Goal: Information Seeking & Learning: Find specific fact

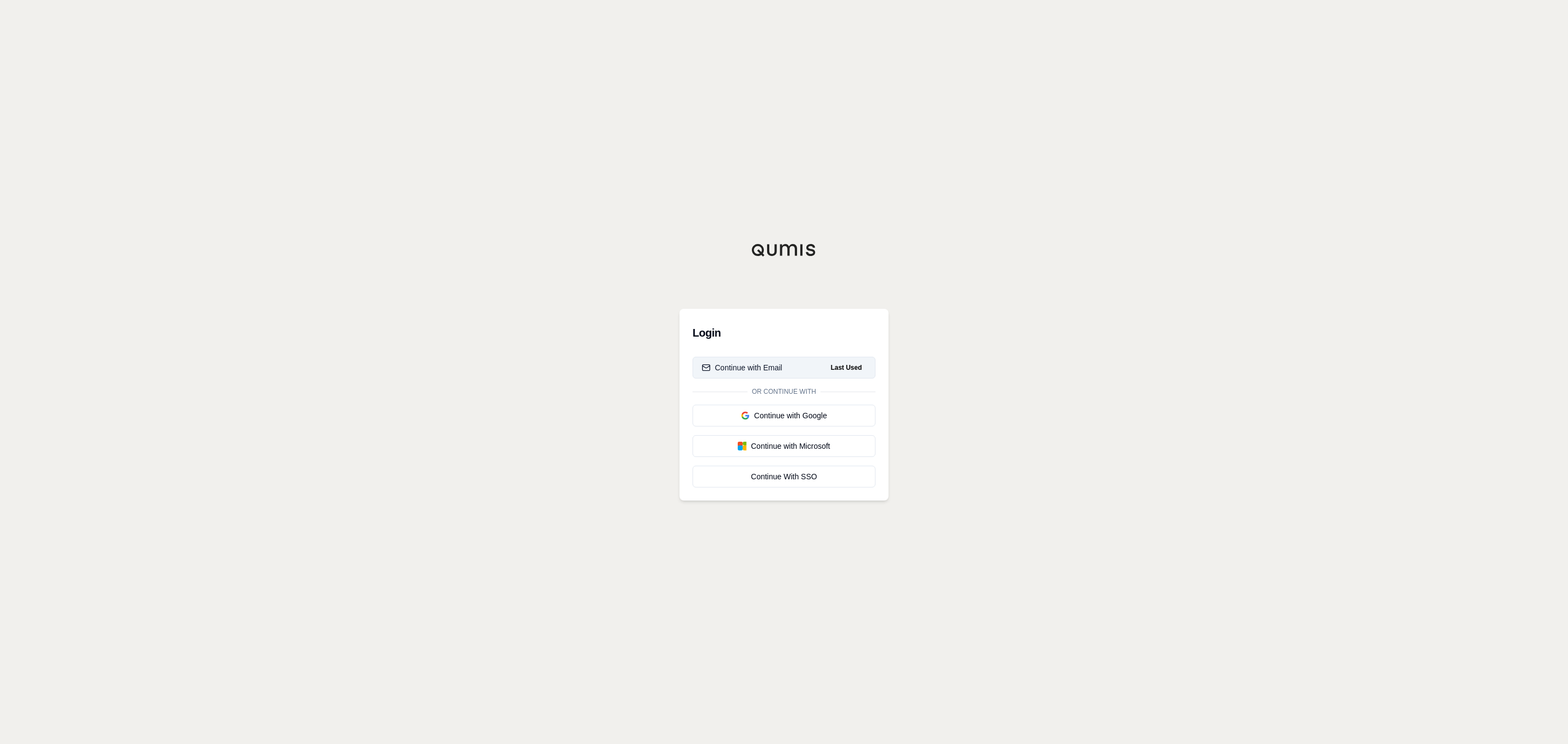
click at [792, 366] on button "Continue with Email Last Used" at bounding box center [784, 368] width 183 height 22
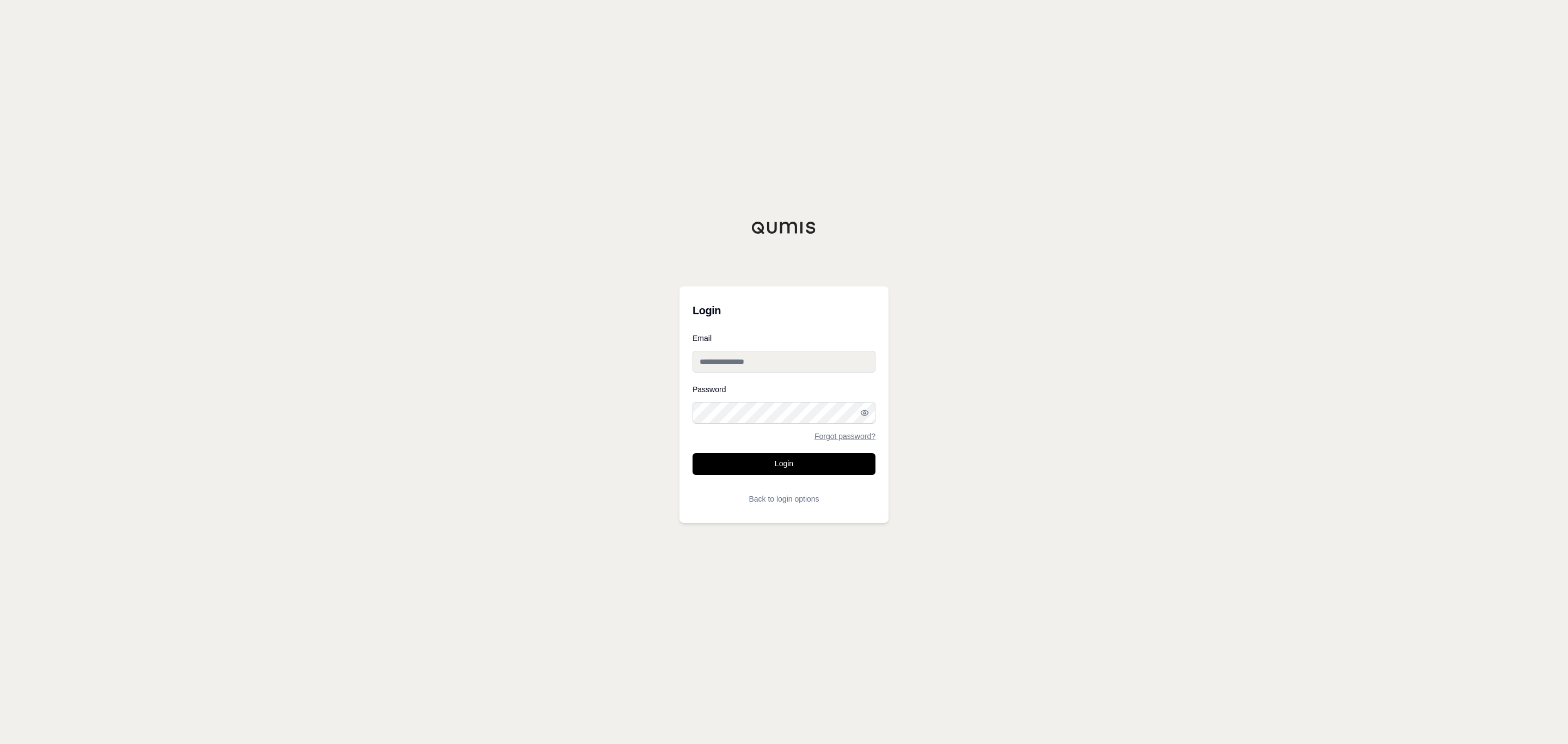
type input "**********"
click at [810, 468] on form "**********" at bounding box center [784, 421] width 183 height 176
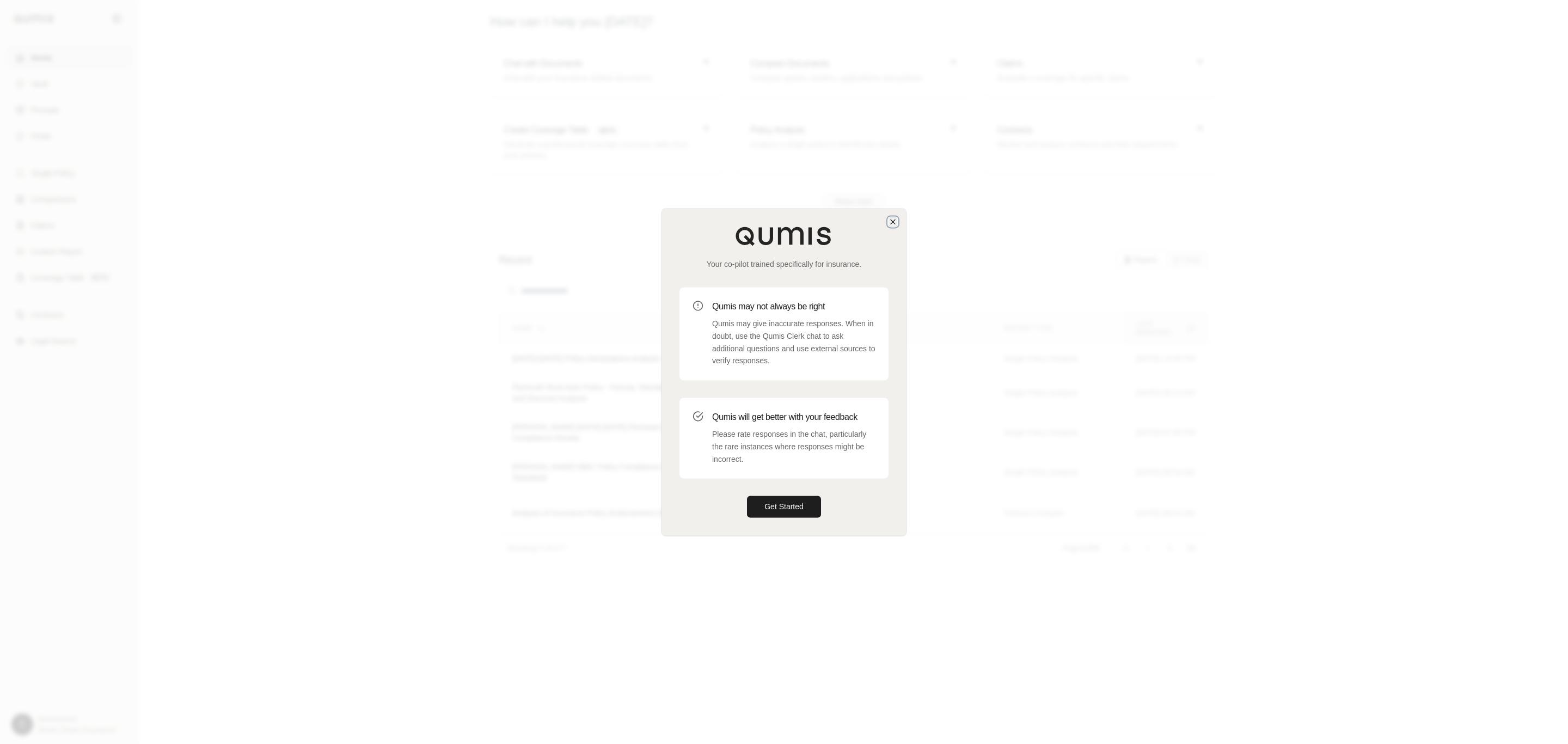
click at [893, 223] on icon "button" at bounding box center [893, 221] width 4 height 4
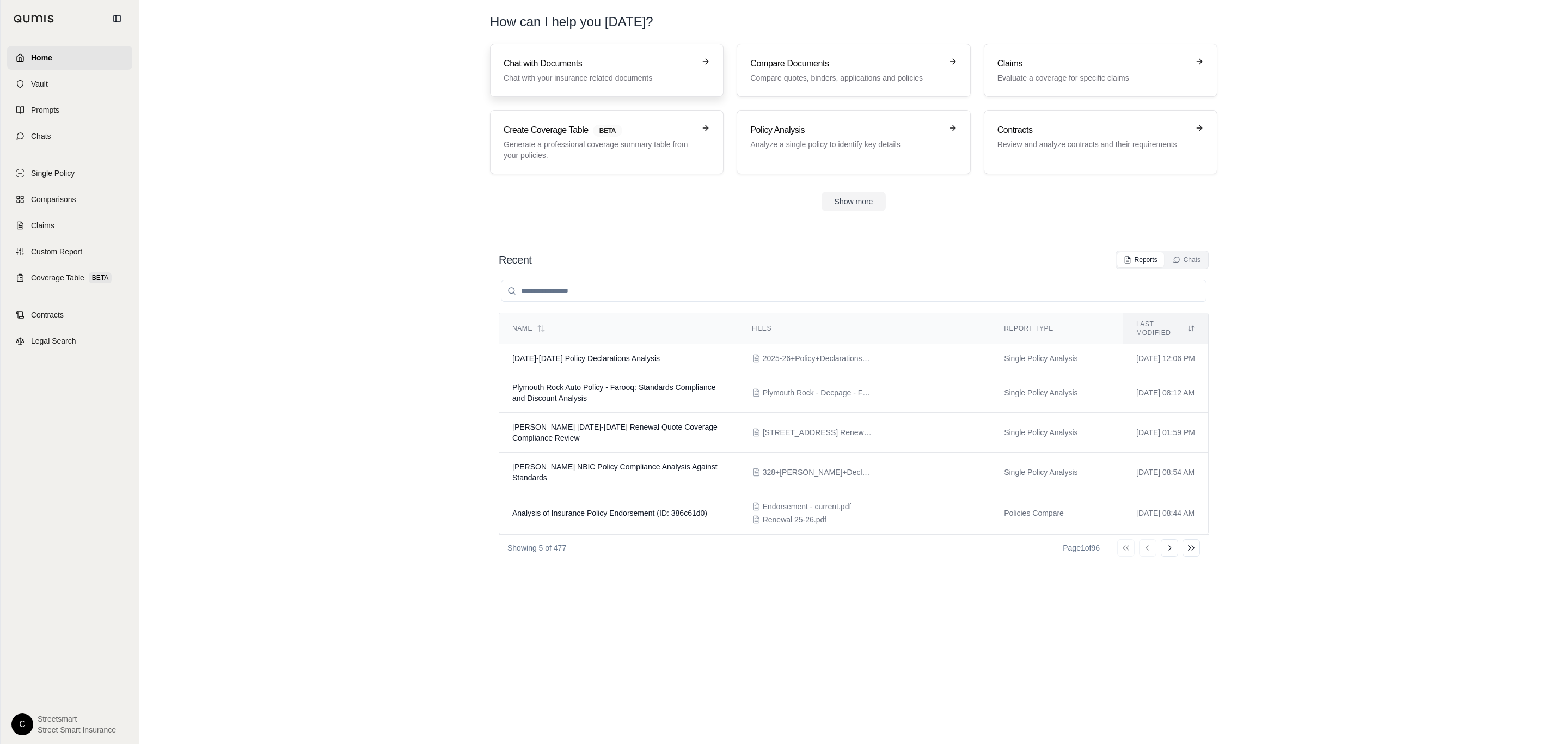
click at [547, 74] on p "Chat with your insurance related documents" at bounding box center [599, 78] width 191 height 11
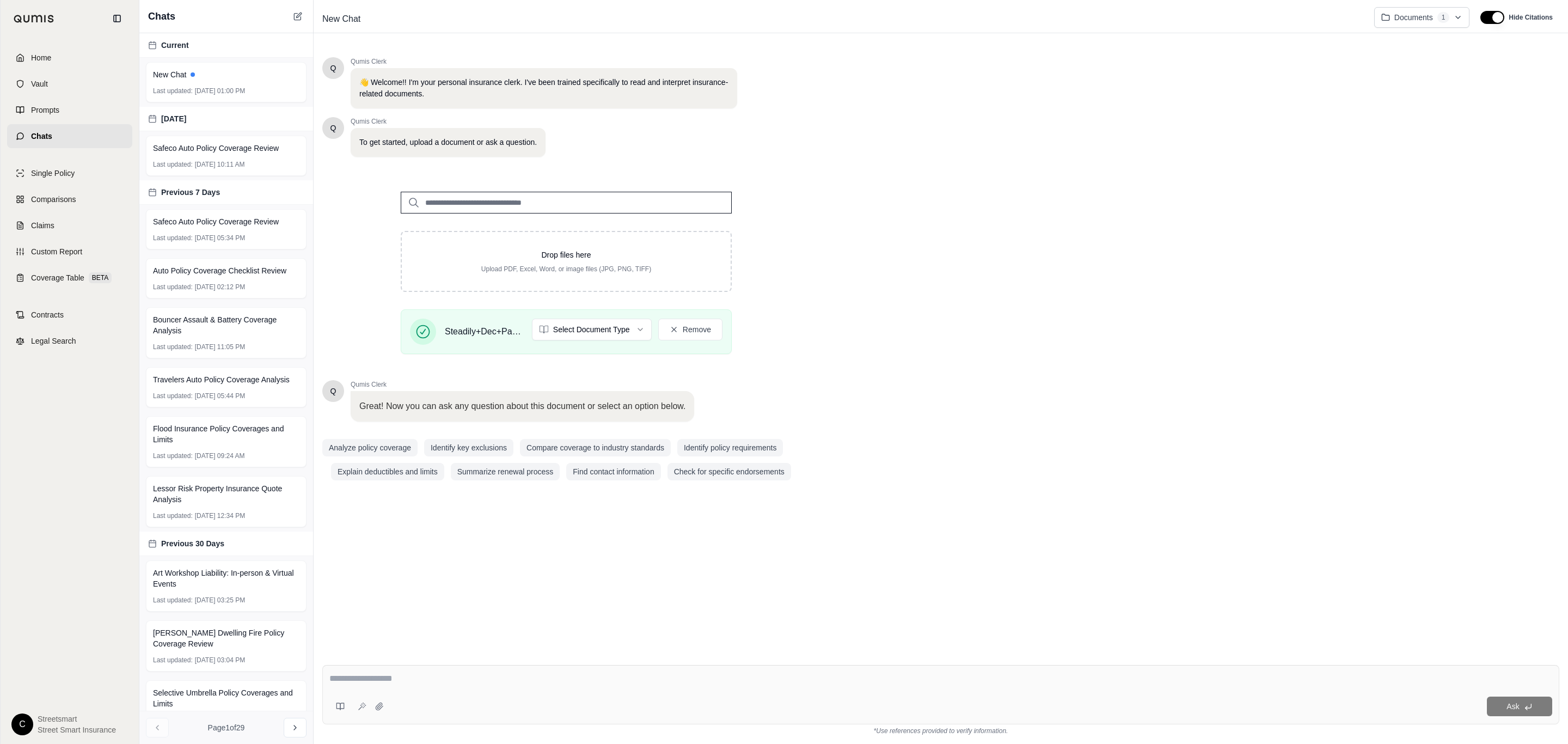
click at [534, 666] on div "Ask" at bounding box center [941, 694] width 1237 height 60
paste textarea "**********"
click at [757, 693] on div "**********" at bounding box center [941, 694] width 1237 height 60
paste textarea "**********"
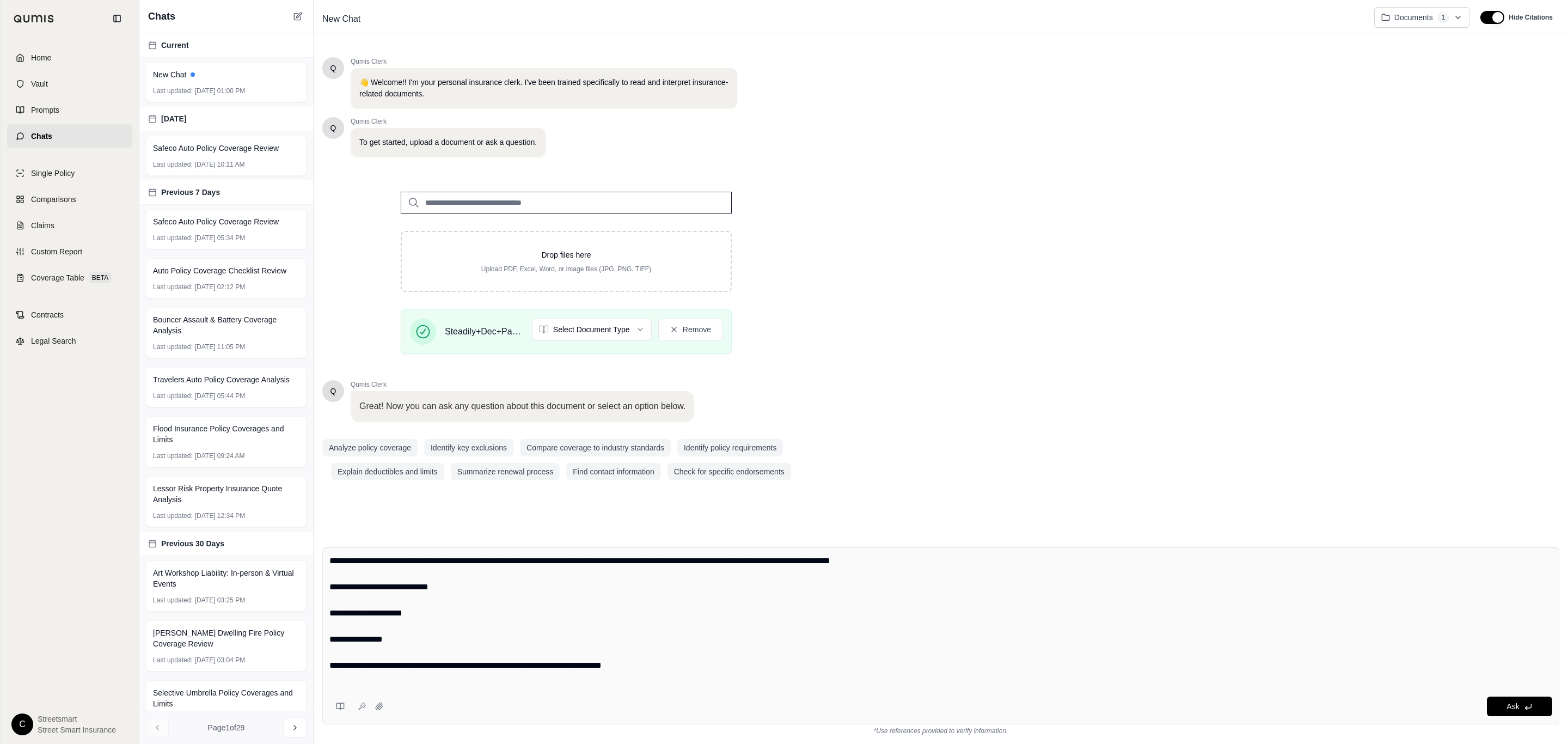
drag, startPoint x: 402, startPoint y: 644, endPoint x: 314, endPoint y: 640, distance: 88.1
click at [314, 640] on div "**********" at bounding box center [941, 640] width 1254 height 205
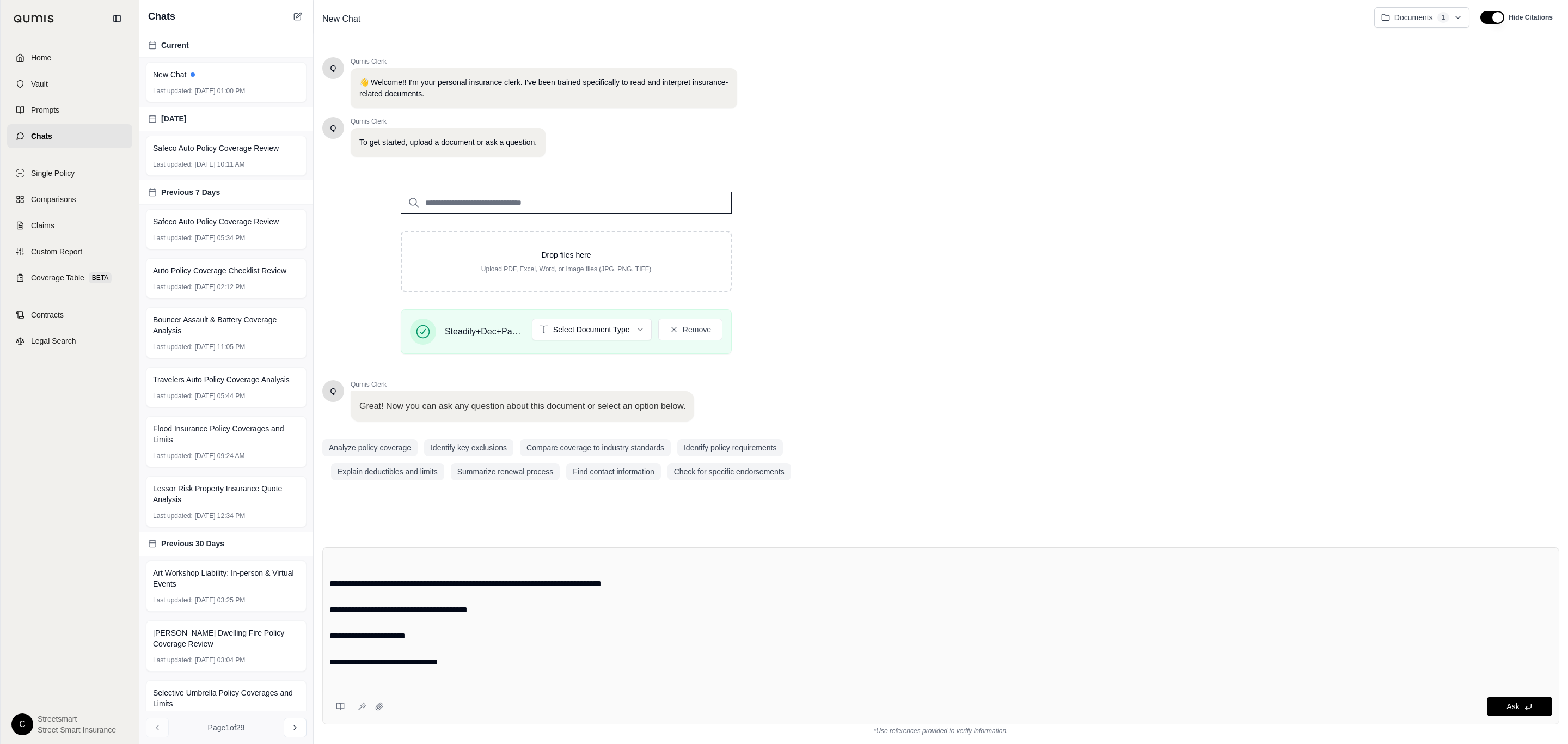
scroll to position [144, 0]
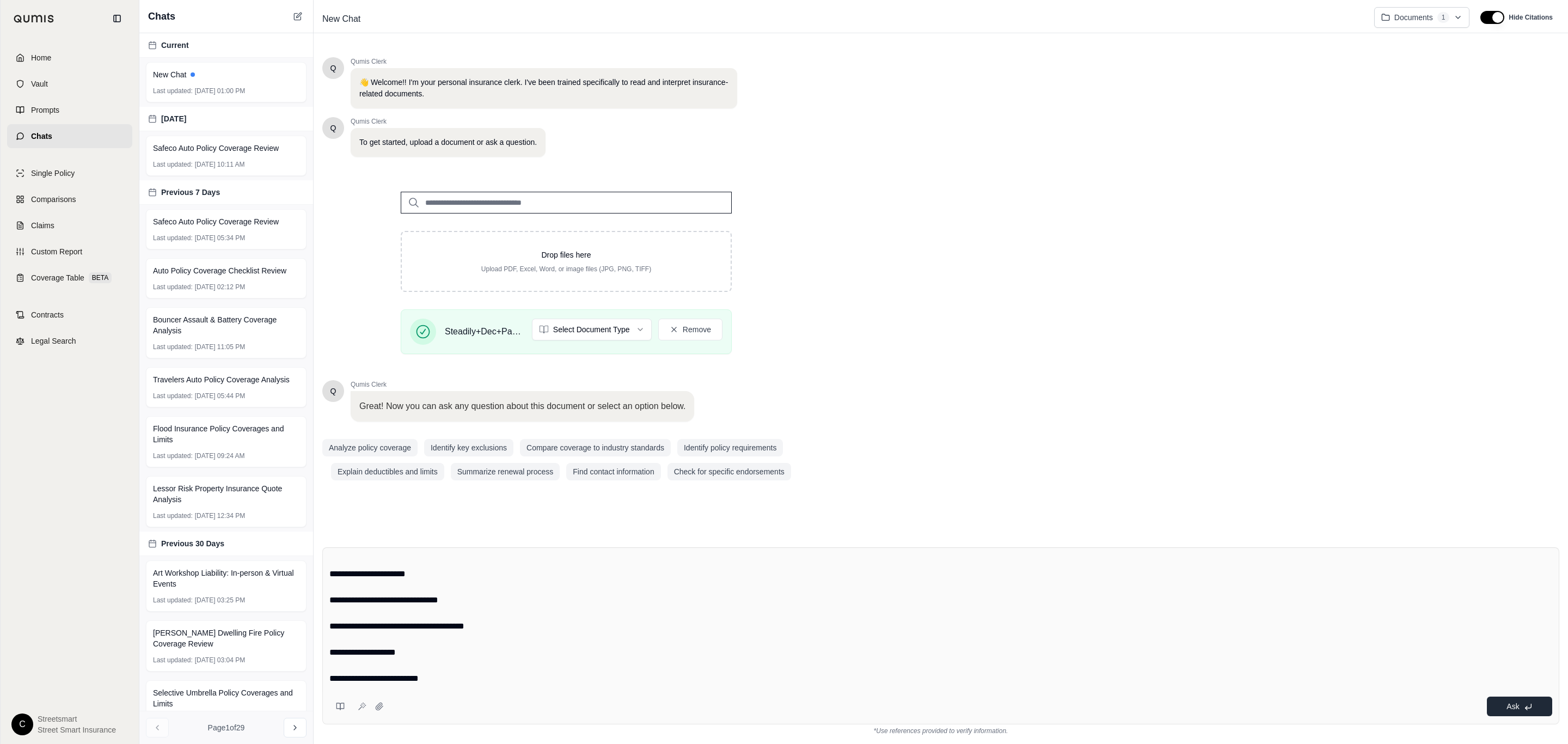
type textarea "**********"
click at [1526, 715] on button "Ask" at bounding box center [1520, 706] width 65 height 20
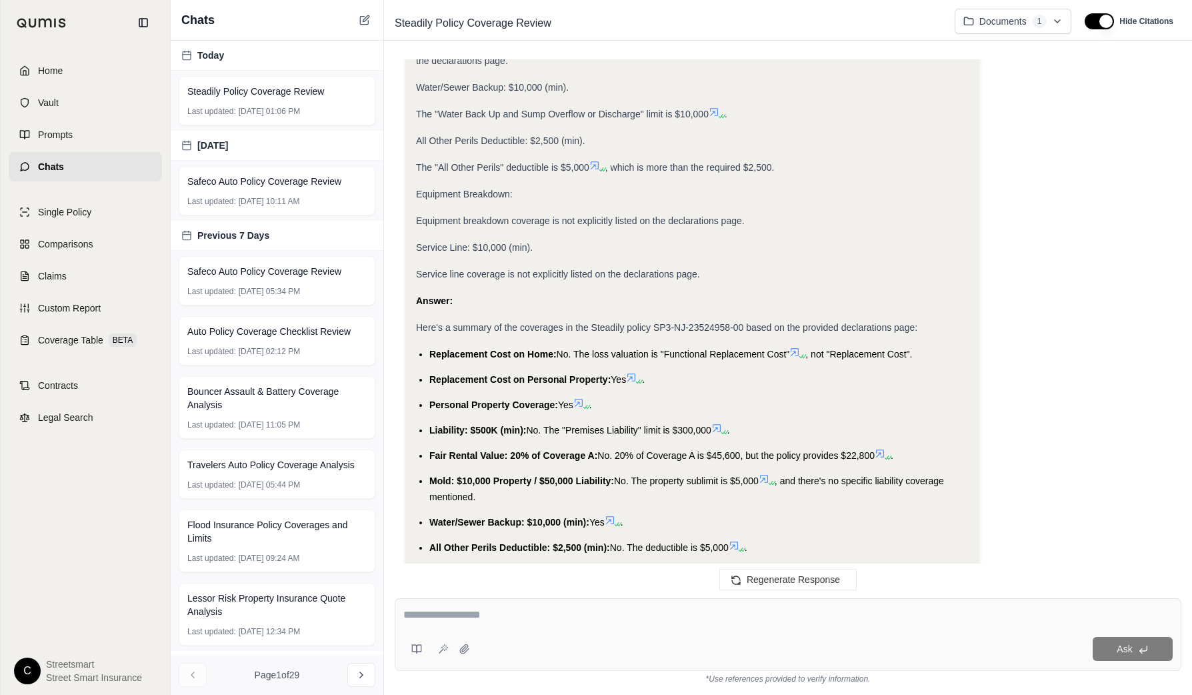
scroll to position [1039, 0]
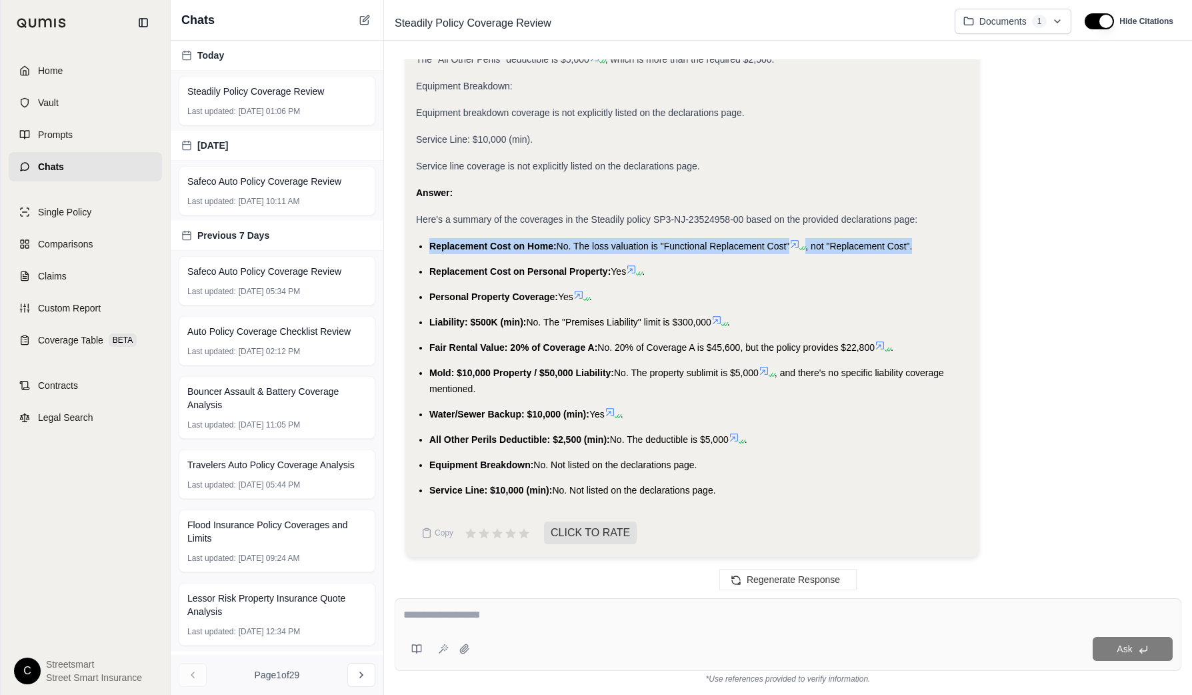
drag, startPoint x: 423, startPoint y: 246, endPoint x: 921, endPoint y: 250, distance: 498.0
click at [921, 250] on ul "Replacement Cost on Home: No. The loss valuation is "Functional Replacement Cos…" at bounding box center [692, 368] width 553 height 260
click at [441, 271] on span "Replacement Cost on Personal Property:" at bounding box center [519, 271] width 181 height 11
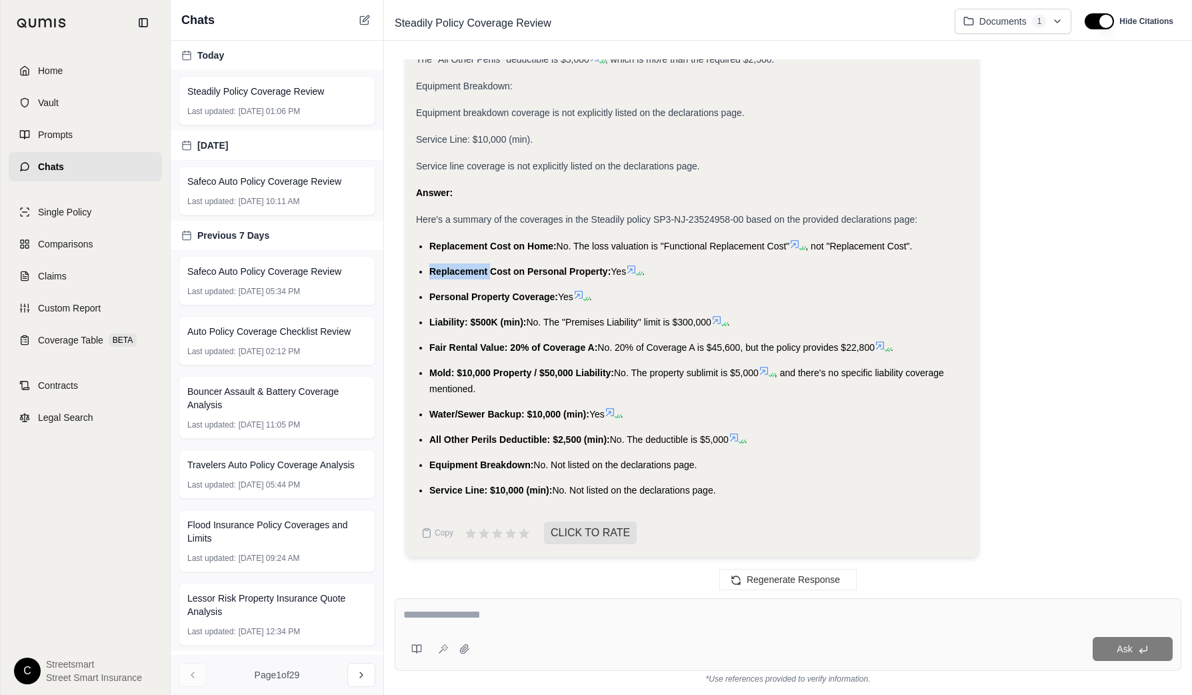
click at [441, 271] on span "Replacement Cost on Personal Property:" at bounding box center [519, 271] width 181 height 11
copy li "Replacement Cost on Personal Property: Yes"
click at [495, 299] on span "Personal Property Coverage:" at bounding box center [493, 296] width 129 height 11
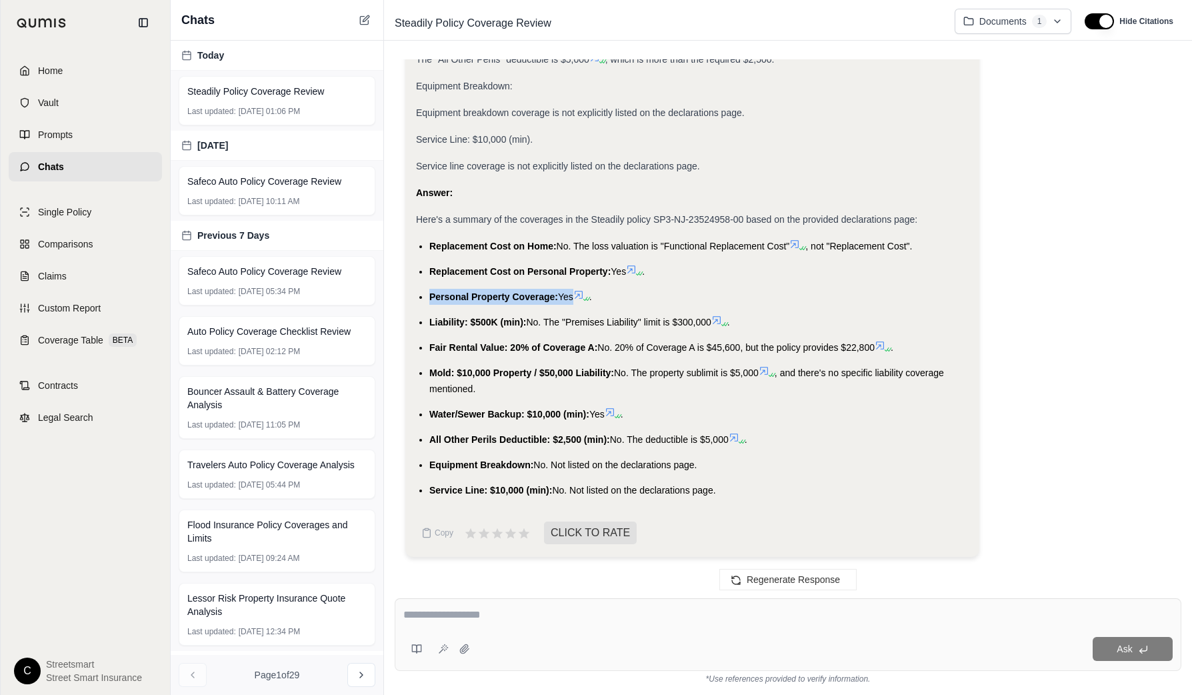
click at [495, 299] on span "Personal Property Coverage:" at bounding box center [493, 296] width 129 height 11
copy li "Personal Property Coverage: Yes"
click at [458, 323] on span "Liability: $500K (min):" at bounding box center [477, 322] width 97 height 11
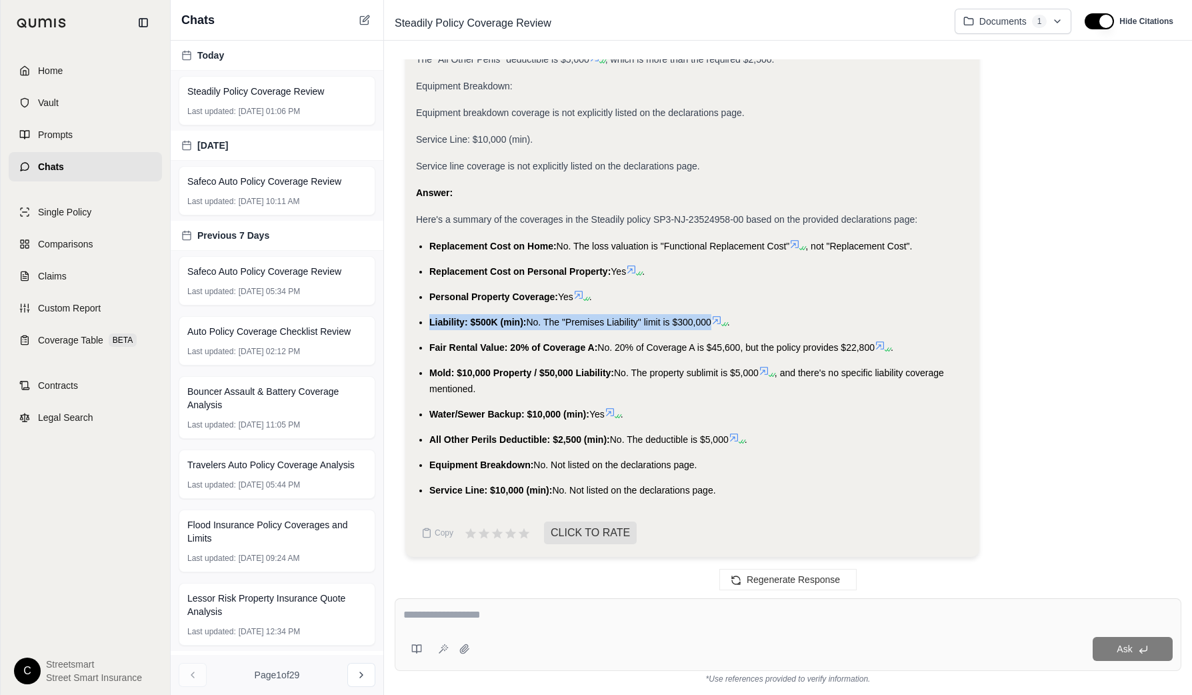
copy li "Liability: $500K (min): No. The "Premises Liability" limit is $300,000"
click at [529, 343] on span "Fair Rental Value: 20% of Coverage A:" at bounding box center [513, 347] width 168 height 11
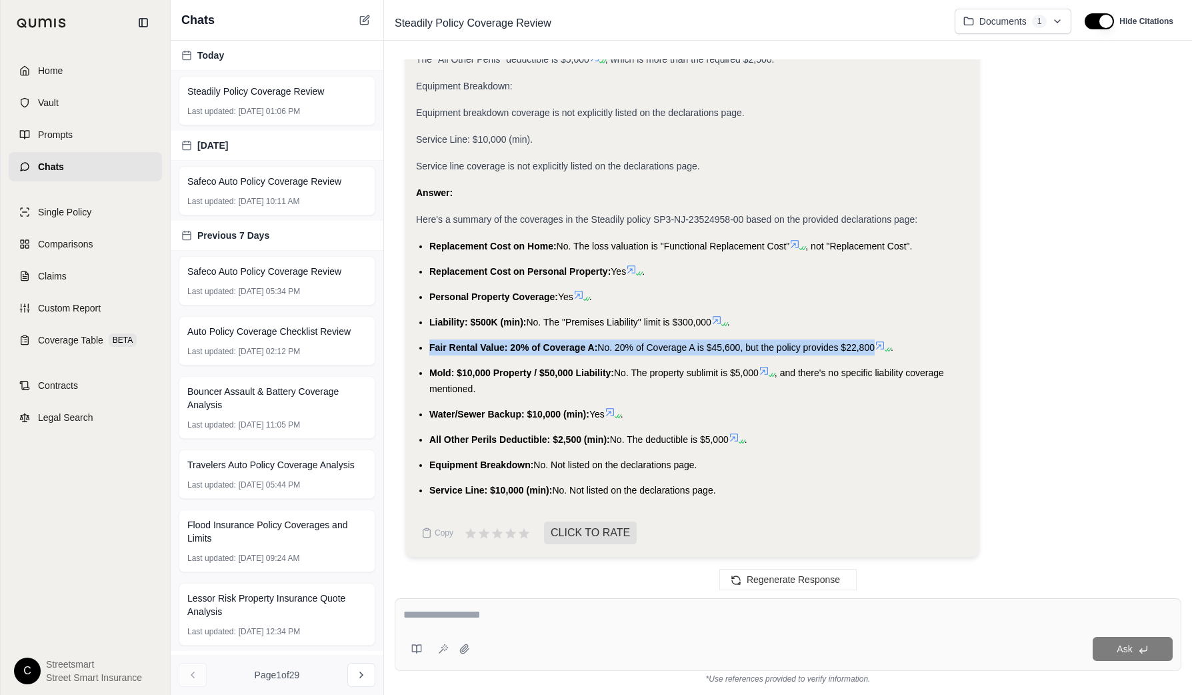
click at [530, 343] on span "Fair Rental Value: 20% of Coverage A:" at bounding box center [513, 347] width 168 height 11
copy li "Fair Rental Value: 20% of Coverage A: No. 20% of Coverage A is $45,600, but the…"
click at [535, 375] on span "Mold: $10,000 Property / $50,000 Liability:" at bounding box center [521, 372] width 185 height 11
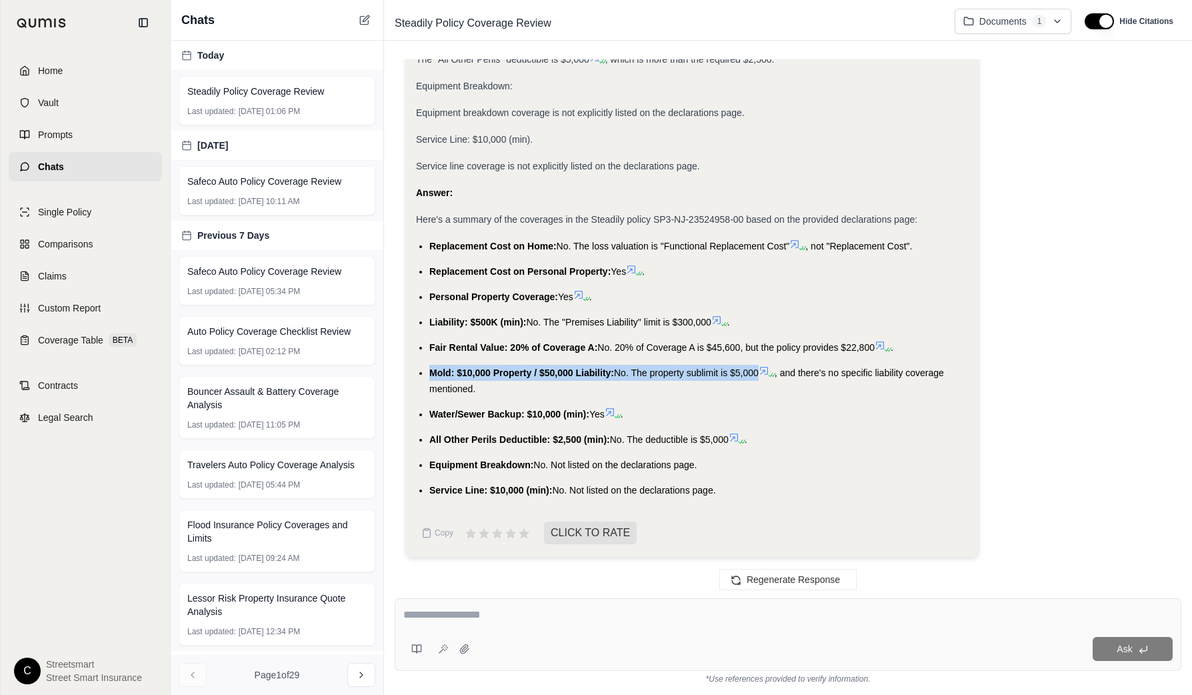
click at [535, 375] on span "Mold: $10,000 Property / $50,000 Liability:" at bounding box center [521, 372] width 185 height 11
click at [489, 391] on li "Mold: $10,000 Property / $50,000 Liability: No. The property sublimit is $5,000…" at bounding box center [698, 381] width 539 height 32
drag, startPoint x: 483, startPoint y: 388, endPoint x: 430, endPoint y: 367, distance: 57.2
click at [430, 367] on li "Mold: $10,000 Property / $50,000 Liability: No. The property sublimit is $5,000…" at bounding box center [698, 381] width 539 height 32
copy li "Mold: $10,000 Property / $50,000 Liability: No. The property sublimit is $5,000…"
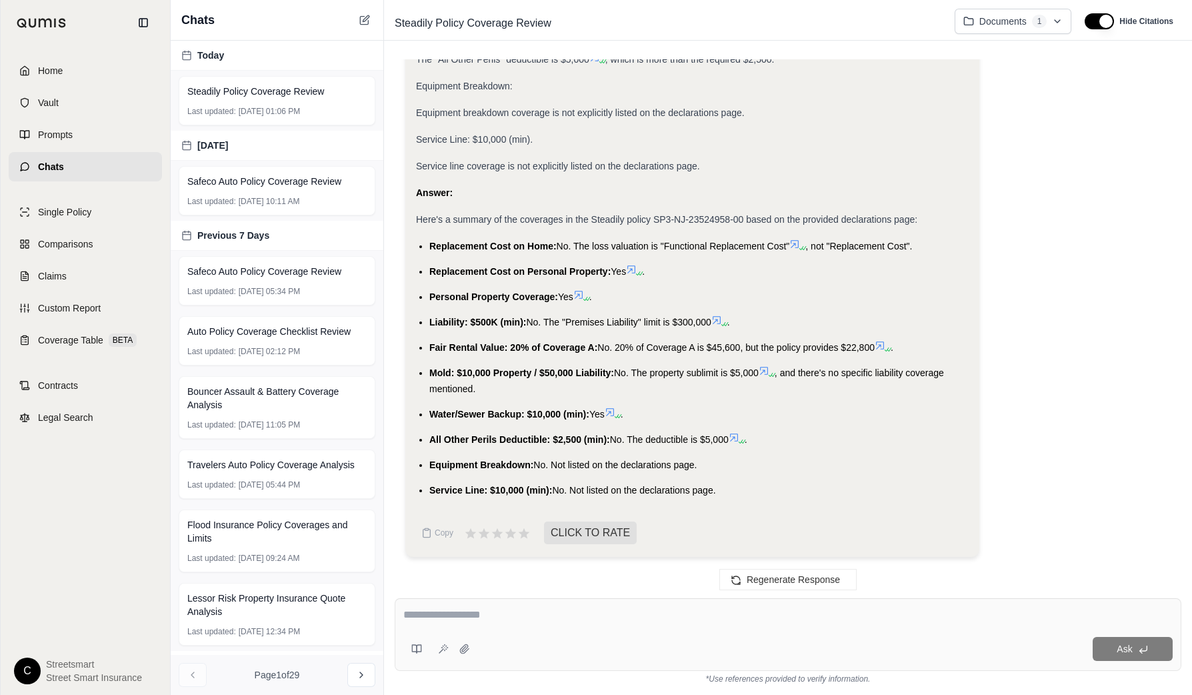
click at [446, 415] on span "Water/Sewer Backup: $10,000 (min):" at bounding box center [509, 414] width 160 height 11
copy li "Water/Sewer Backup: $10,000 (min): Yes"
click at [505, 440] on span "All Other Perils Deductible: $2,500 (min):" at bounding box center [519, 439] width 181 height 11
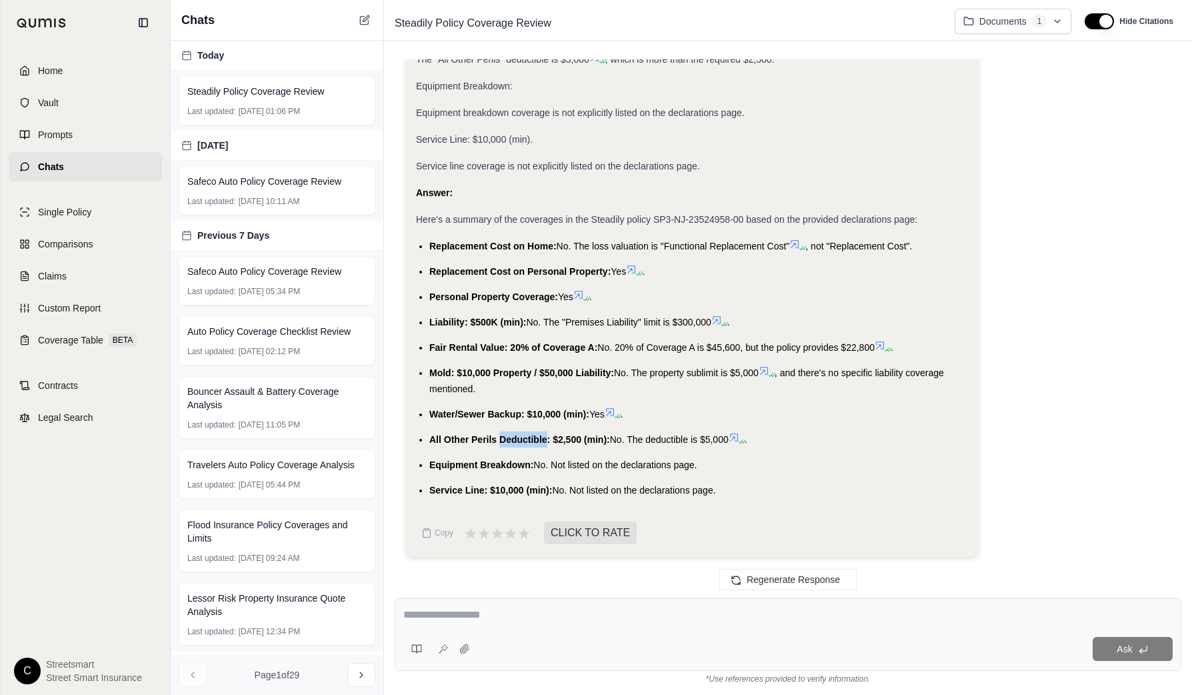
click at [505, 440] on span "All Other Perils Deductible: $2,500 (min):" at bounding box center [519, 439] width 181 height 11
copy li "All Other Perils Deductible: $2,500 (min): No. The deductible is $5,000"
click at [455, 463] on span "Equipment Breakdown:" at bounding box center [481, 464] width 104 height 11
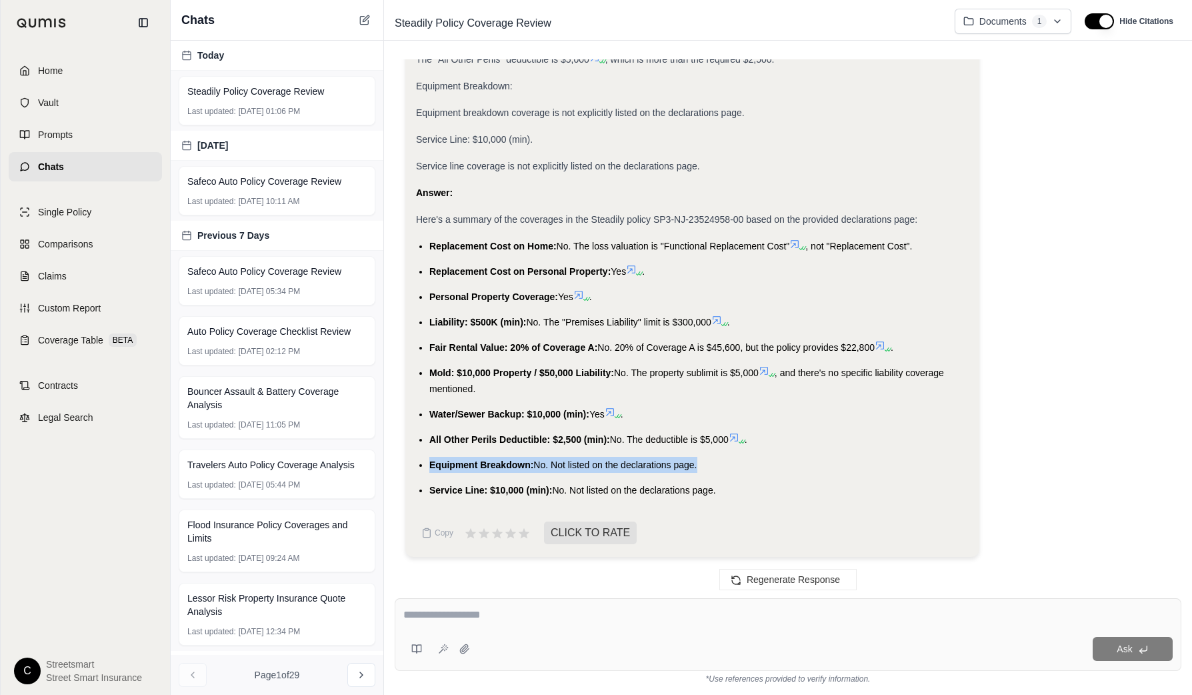
click at [455, 463] on span "Equipment Breakdown:" at bounding box center [481, 464] width 104 height 11
copy ul "Equipment Breakdown: No. Not listed on the declarations page."
click at [435, 493] on span "Service Line: $10,000 (min):" at bounding box center [490, 490] width 123 height 11
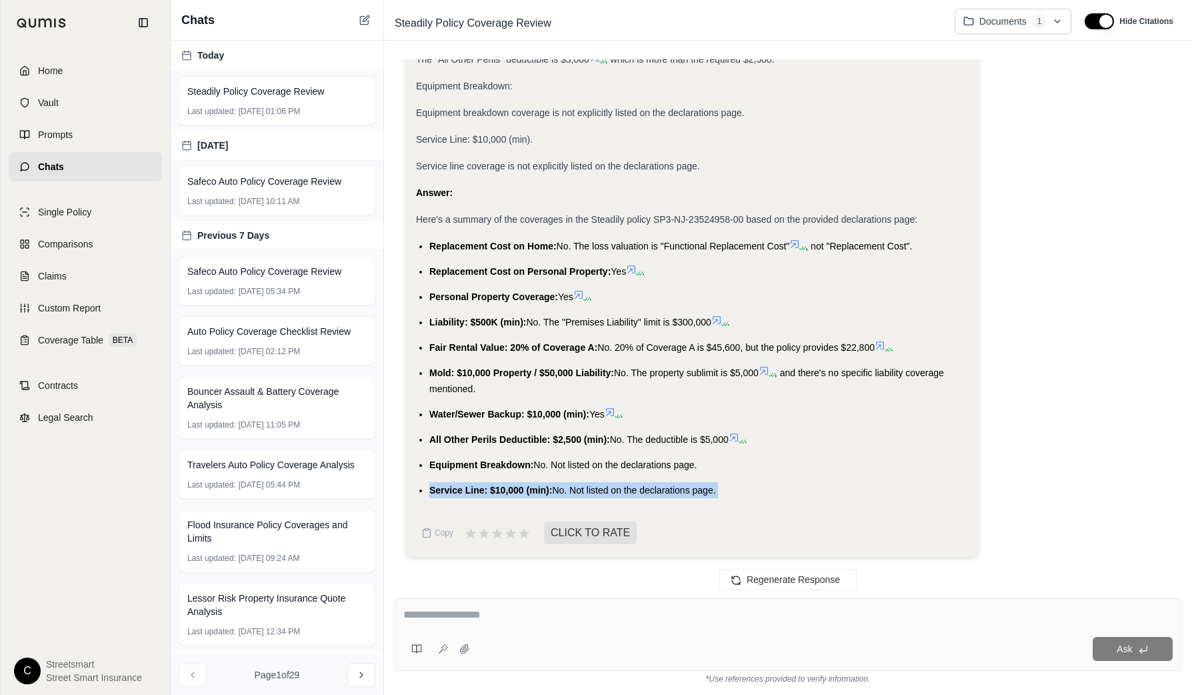
click at [435, 493] on span "Service Line: $10,000 (min):" at bounding box center [490, 490] width 123 height 11
copy div "Service Line: $10,000 (min): No. Not listed on the declarations page."
click at [477, 613] on textarea at bounding box center [787, 615] width 769 height 16
click at [573, 618] on textarea at bounding box center [787, 615] width 769 height 16
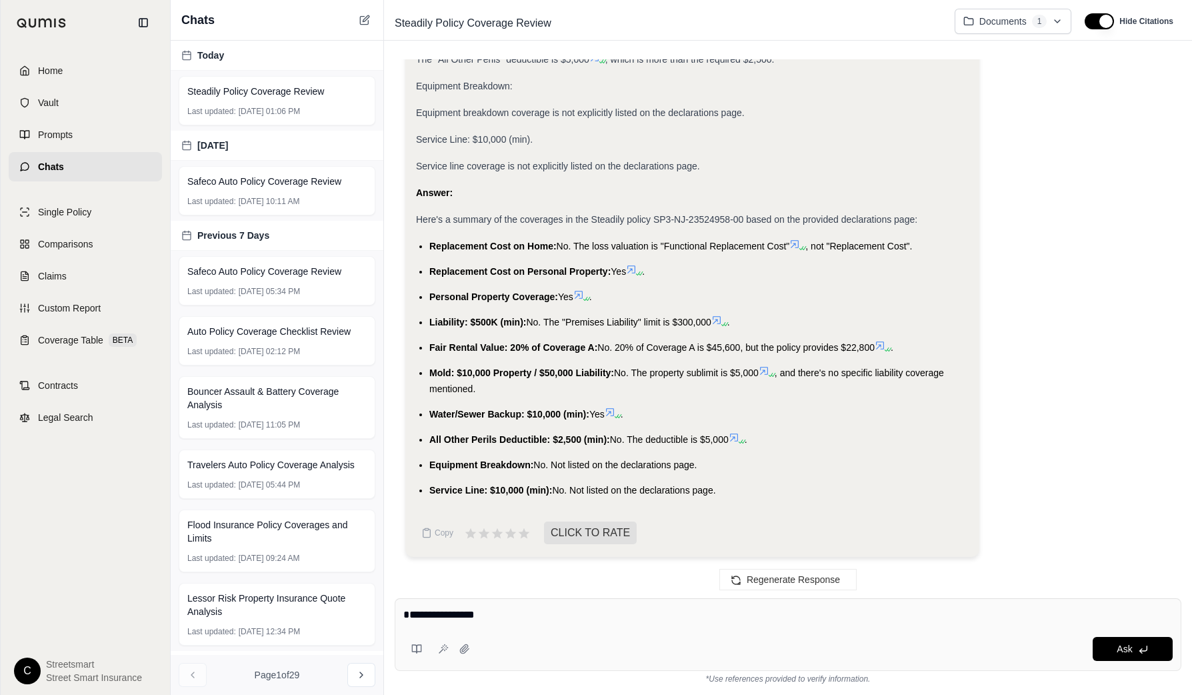
type textarea "**********"
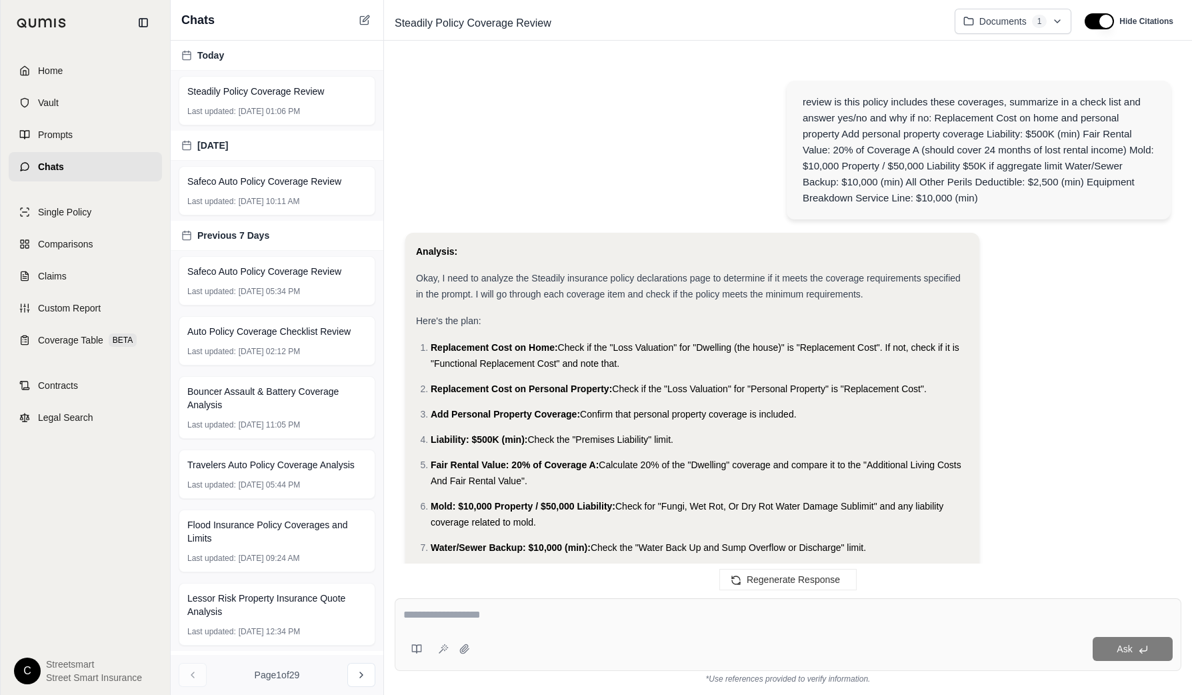
scroll to position [1753, 0]
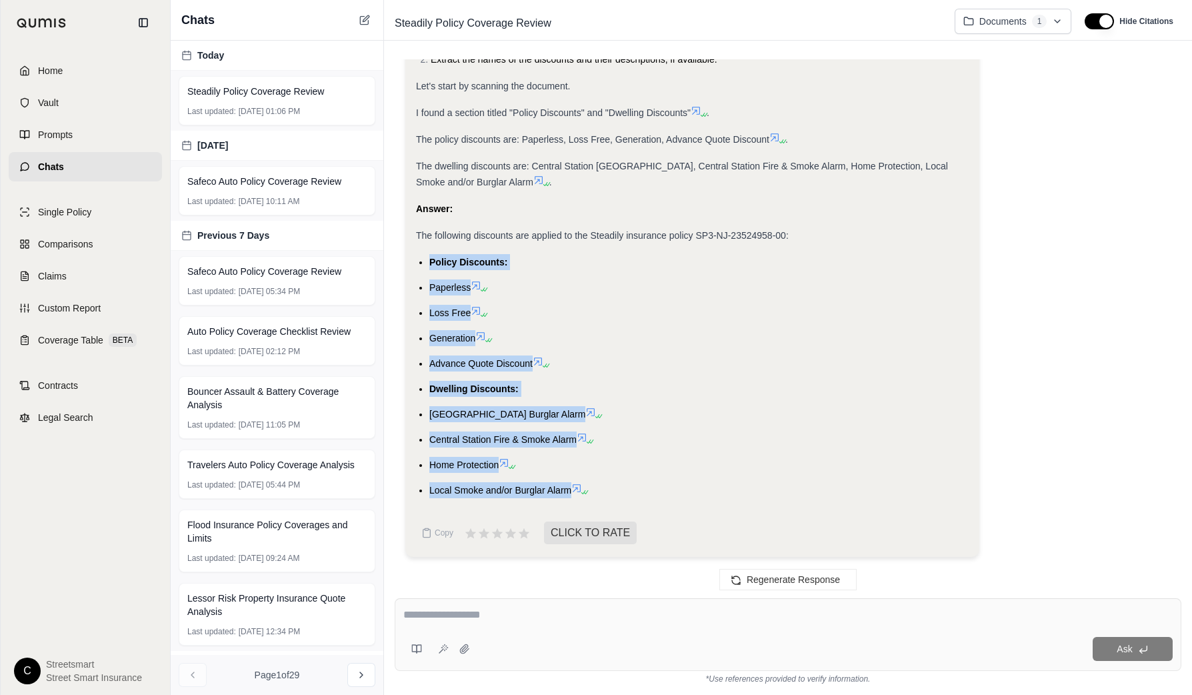
drag, startPoint x: 426, startPoint y: 259, endPoint x: 571, endPoint y: 503, distance: 284.6
click at [571, 503] on div "Analysis: Okay, I need to identify and list the discounts applied to the Steadi…" at bounding box center [692, 219] width 553 height 579
copy ul "Policy Discounts: Paperless Loss Free Generation Advance Quote Discount Dwellin…"
